Goal: Find contact information: Find contact information

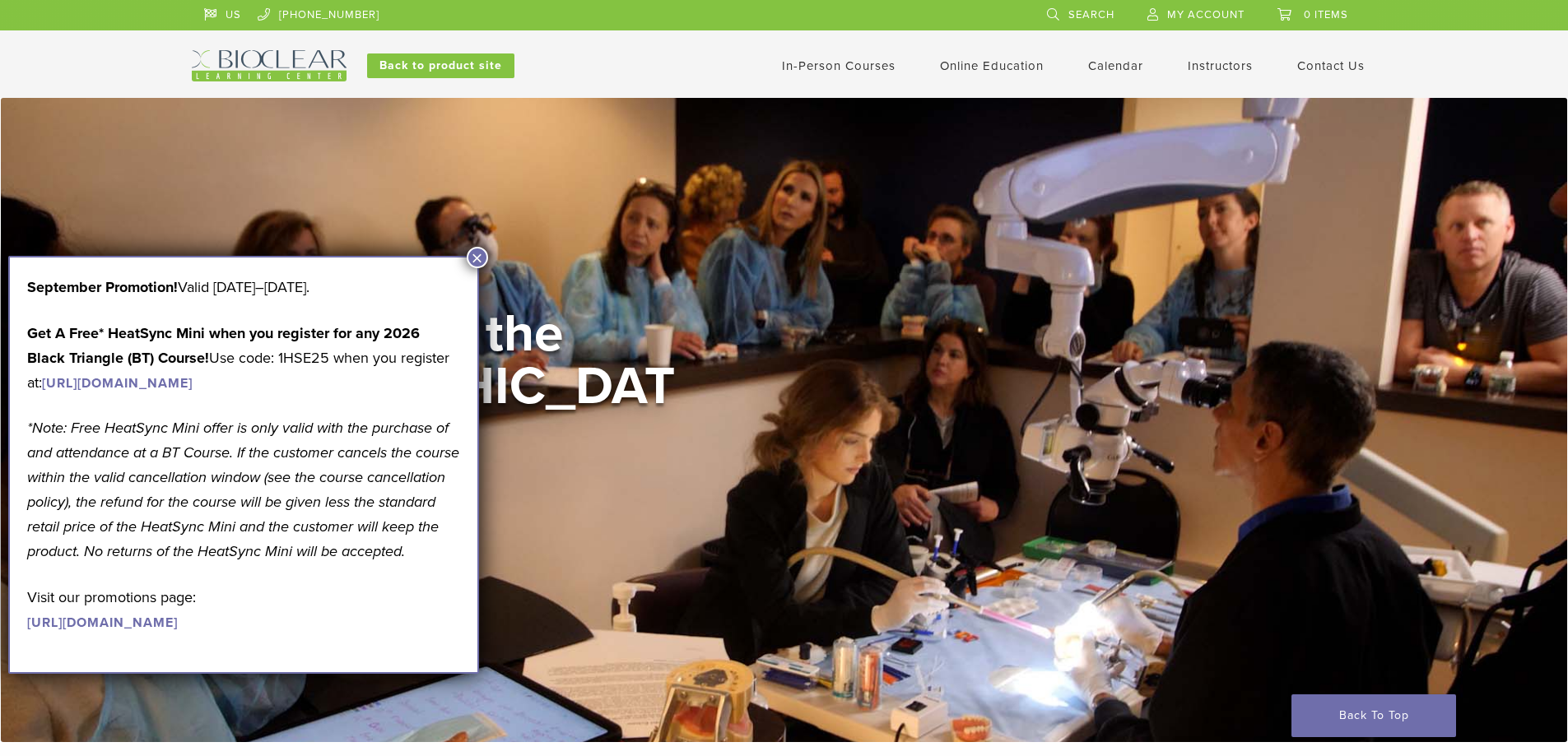
click at [1305, 59] on link "Contact Us" at bounding box center [1331, 66] width 68 height 15
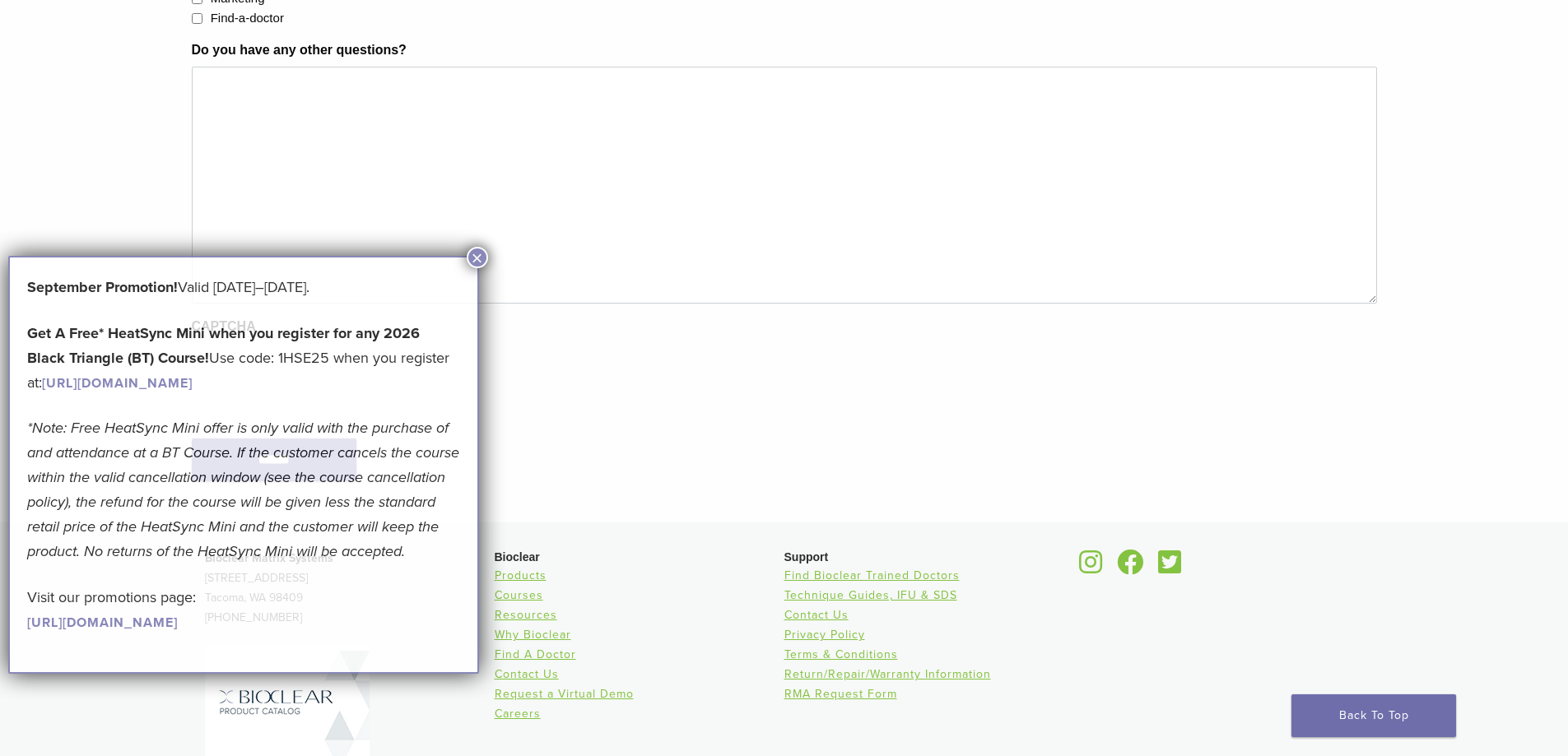
scroll to position [869, 0]
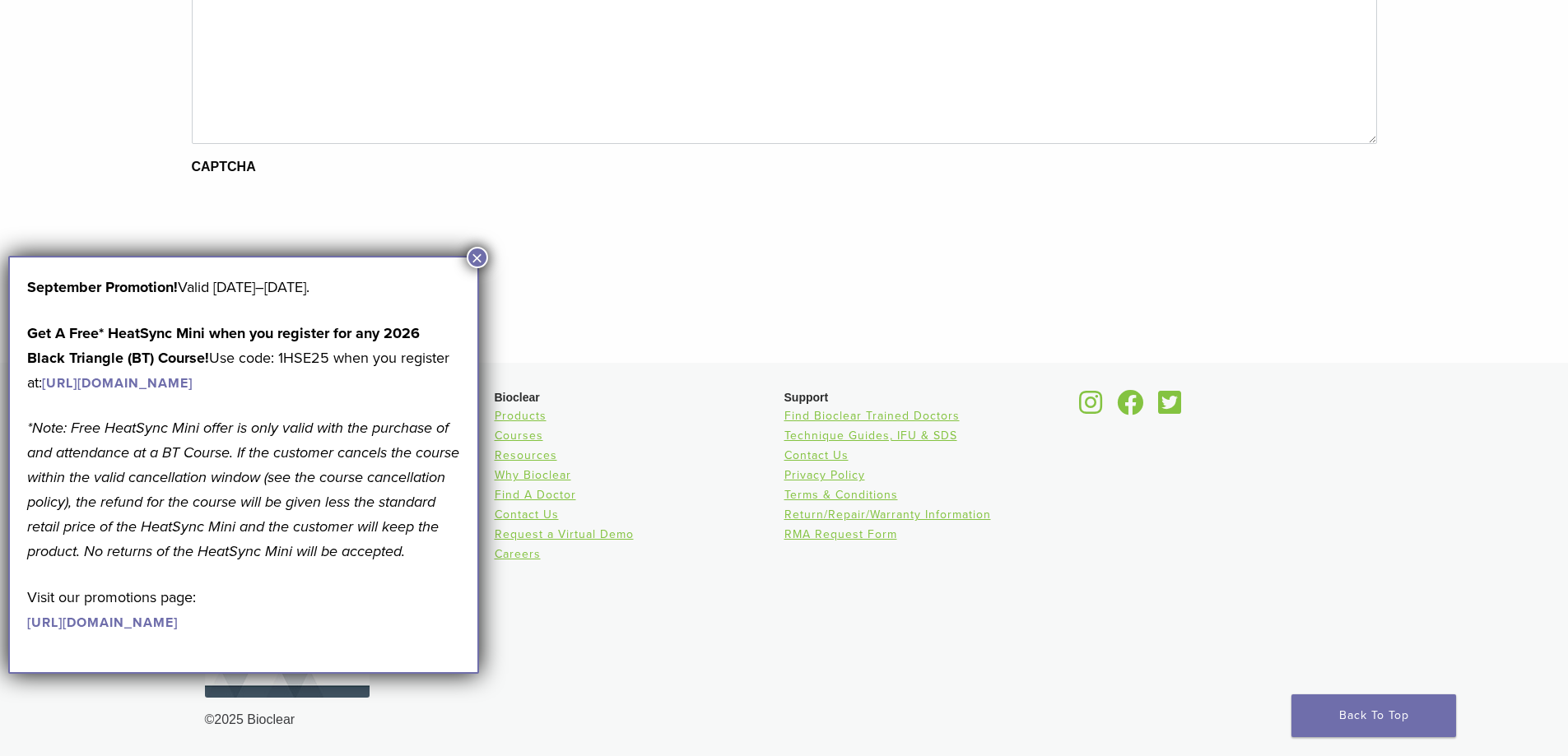
click at [478, 260] on button "×" at bounding box center [477, 258] width 22 height 22
